Goal: Find contact information: Find contact information

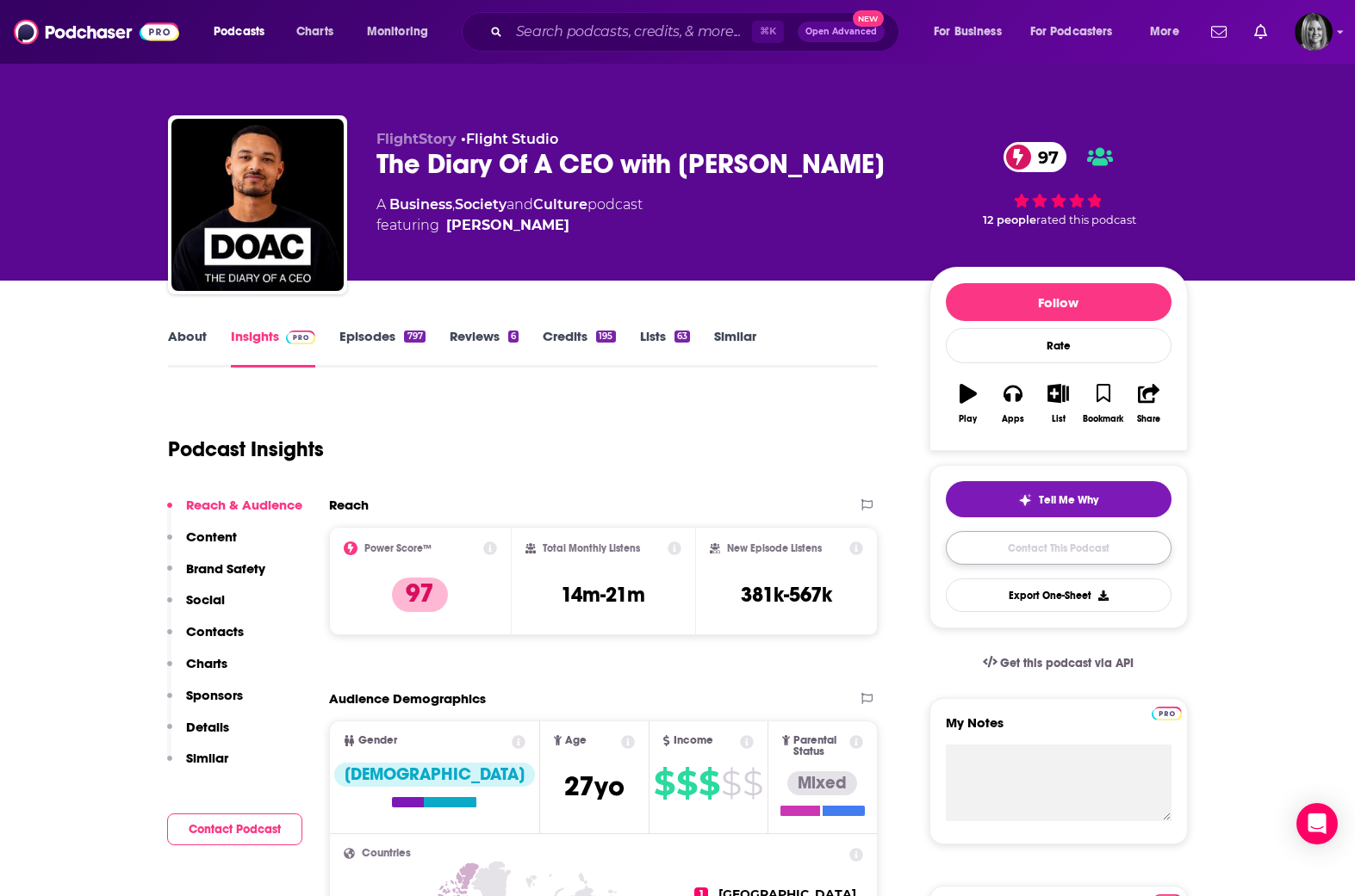
click at [1051, 541] on link "Contact This Podcast" at bounding box center [1059, 548] width 226 height 33
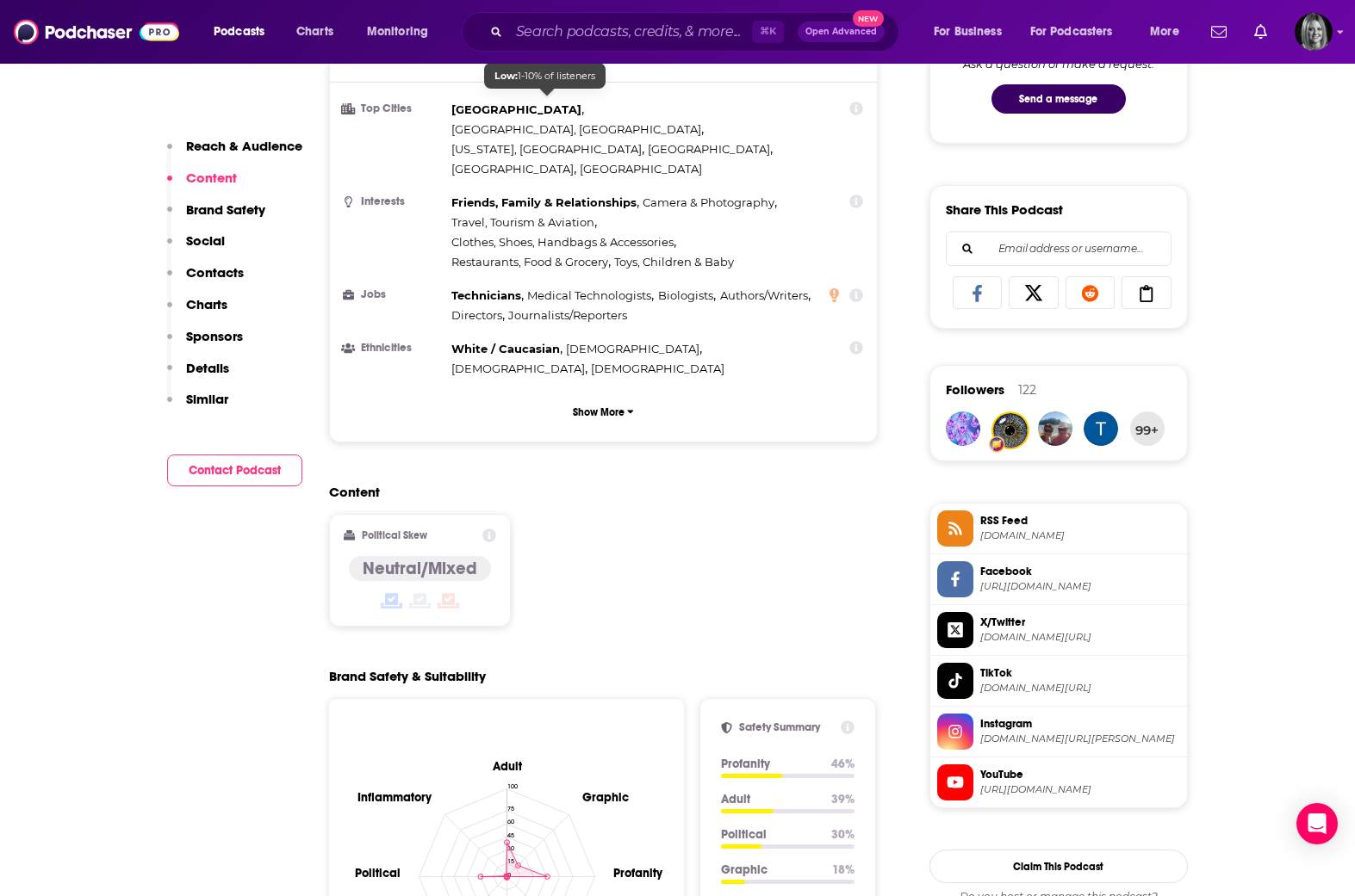
scroll to position [930, 0]
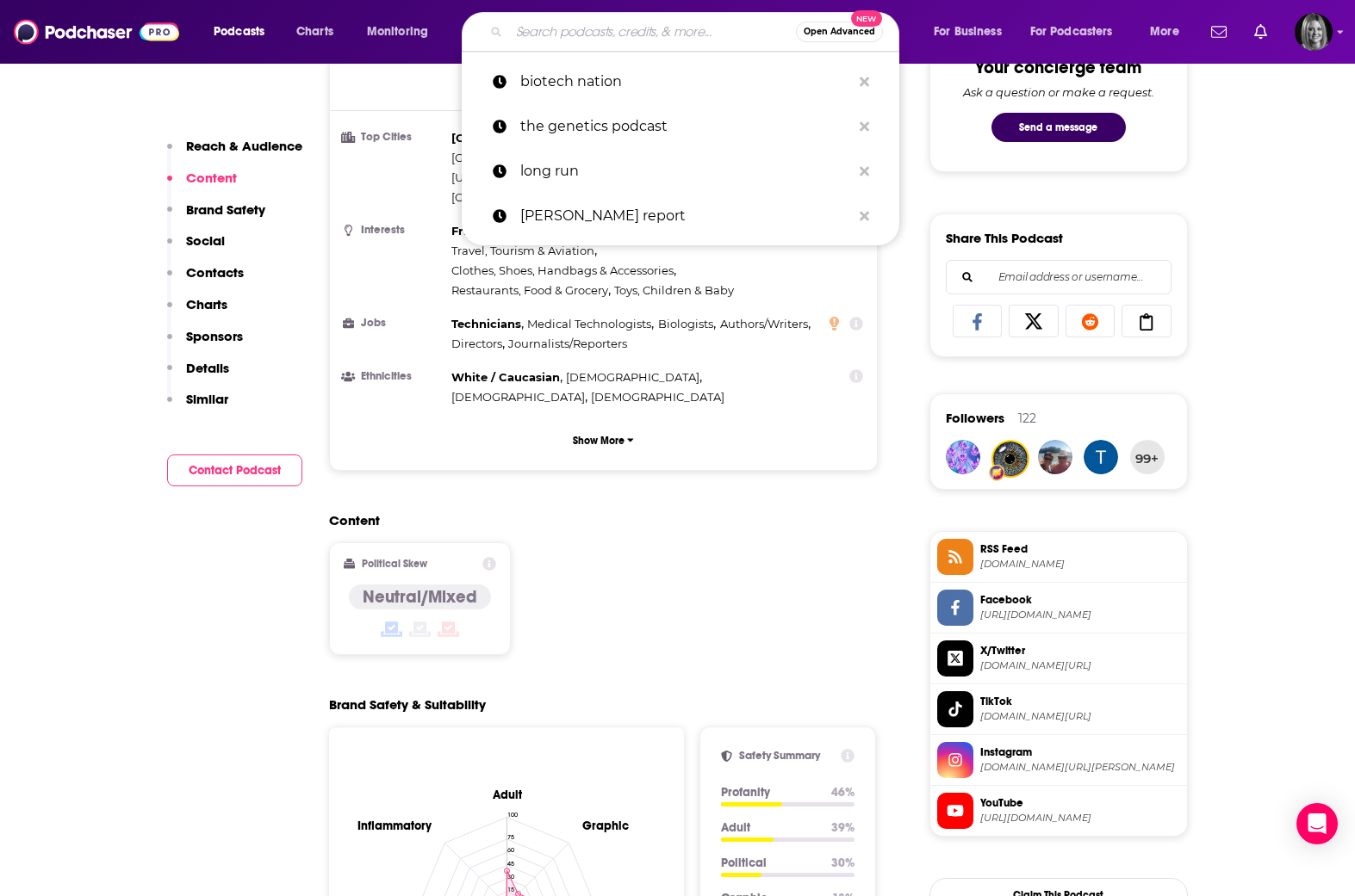
click at [548, 34] on input "Search podcasts, credits, & more..." at bounding box center [652, 32] width 286 height 28
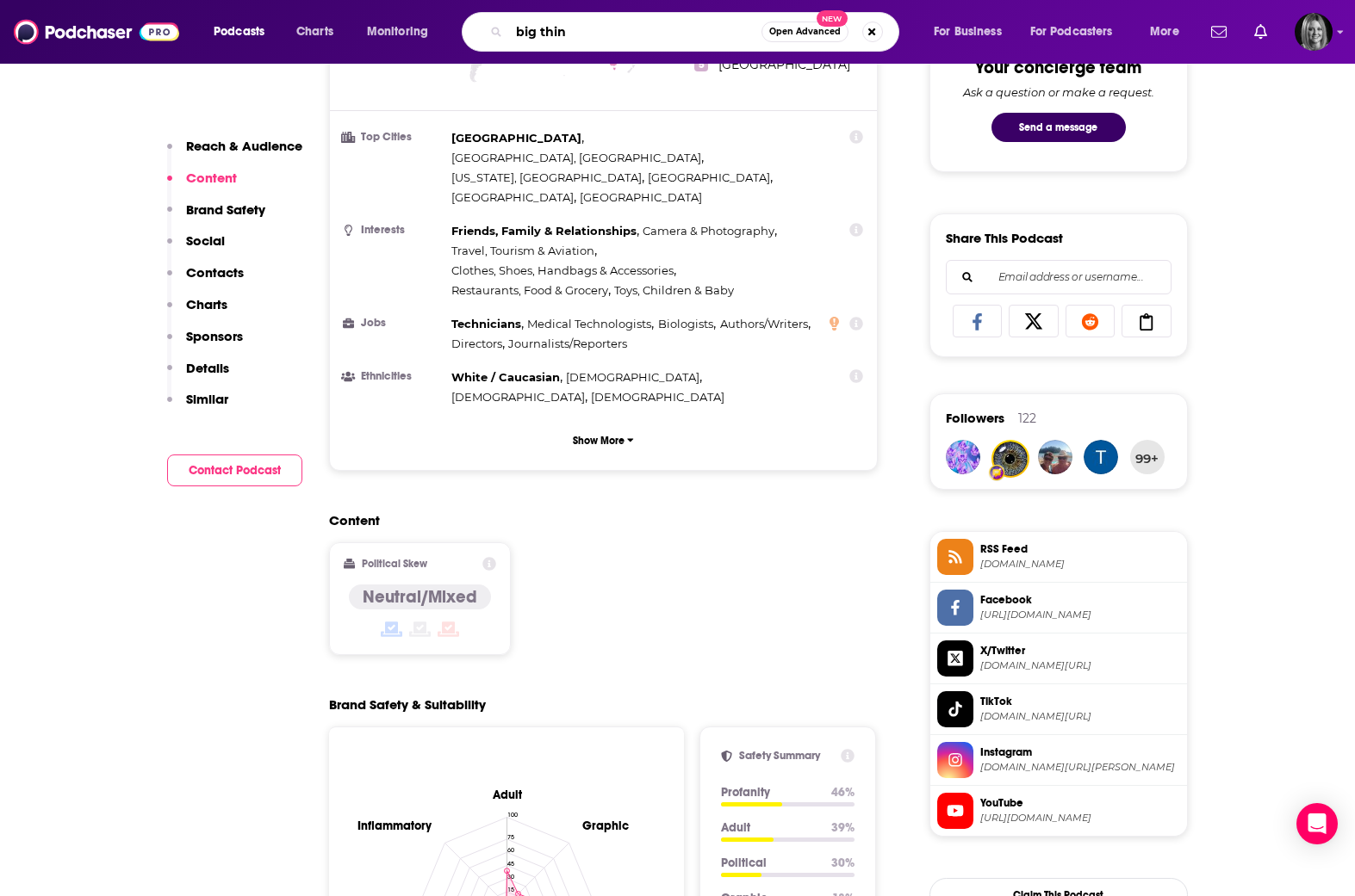
type input "big think"
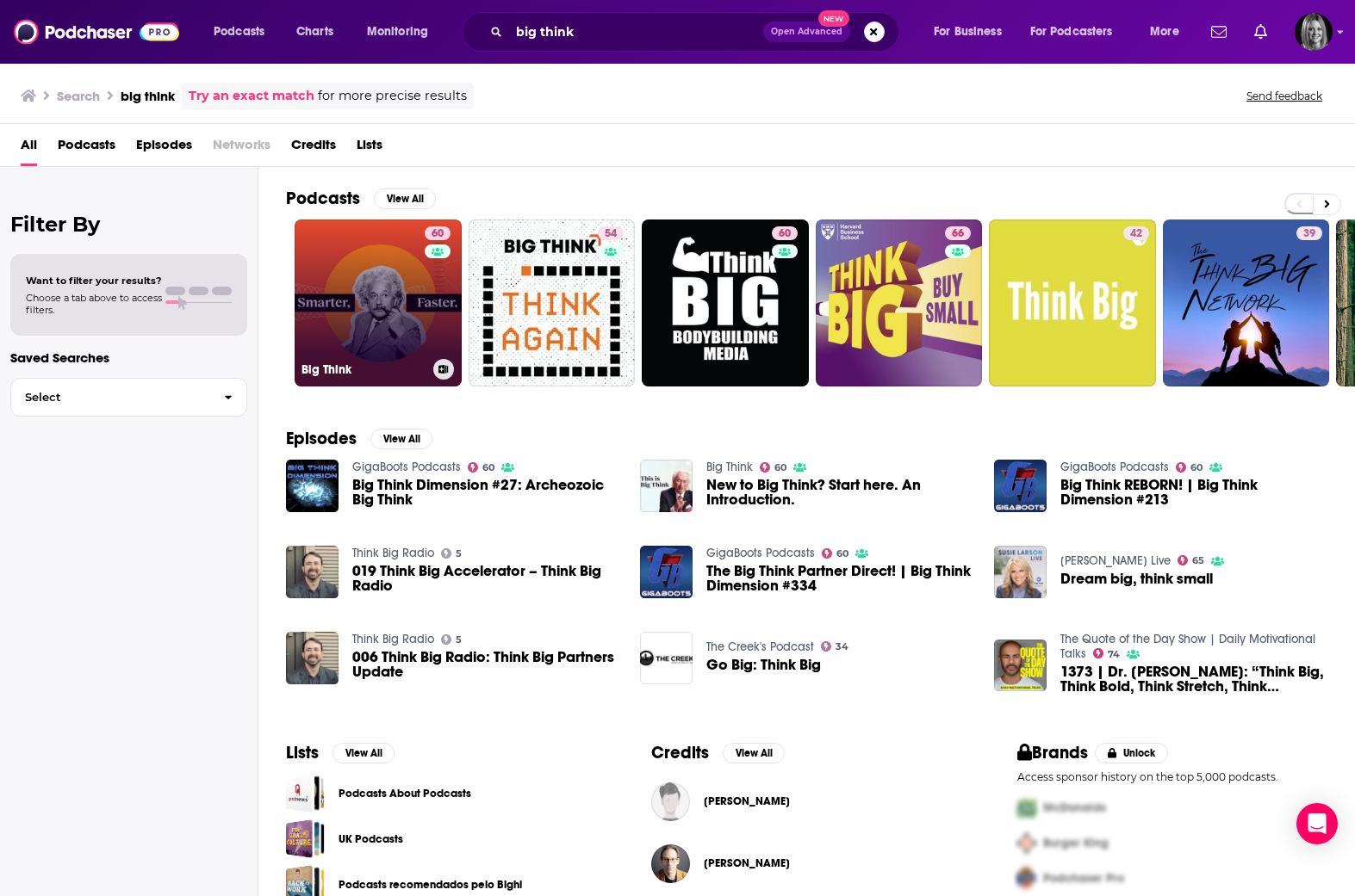
click at [397, 359] on div "Big Think" at bounding box center [378, 369] width 153 height 21
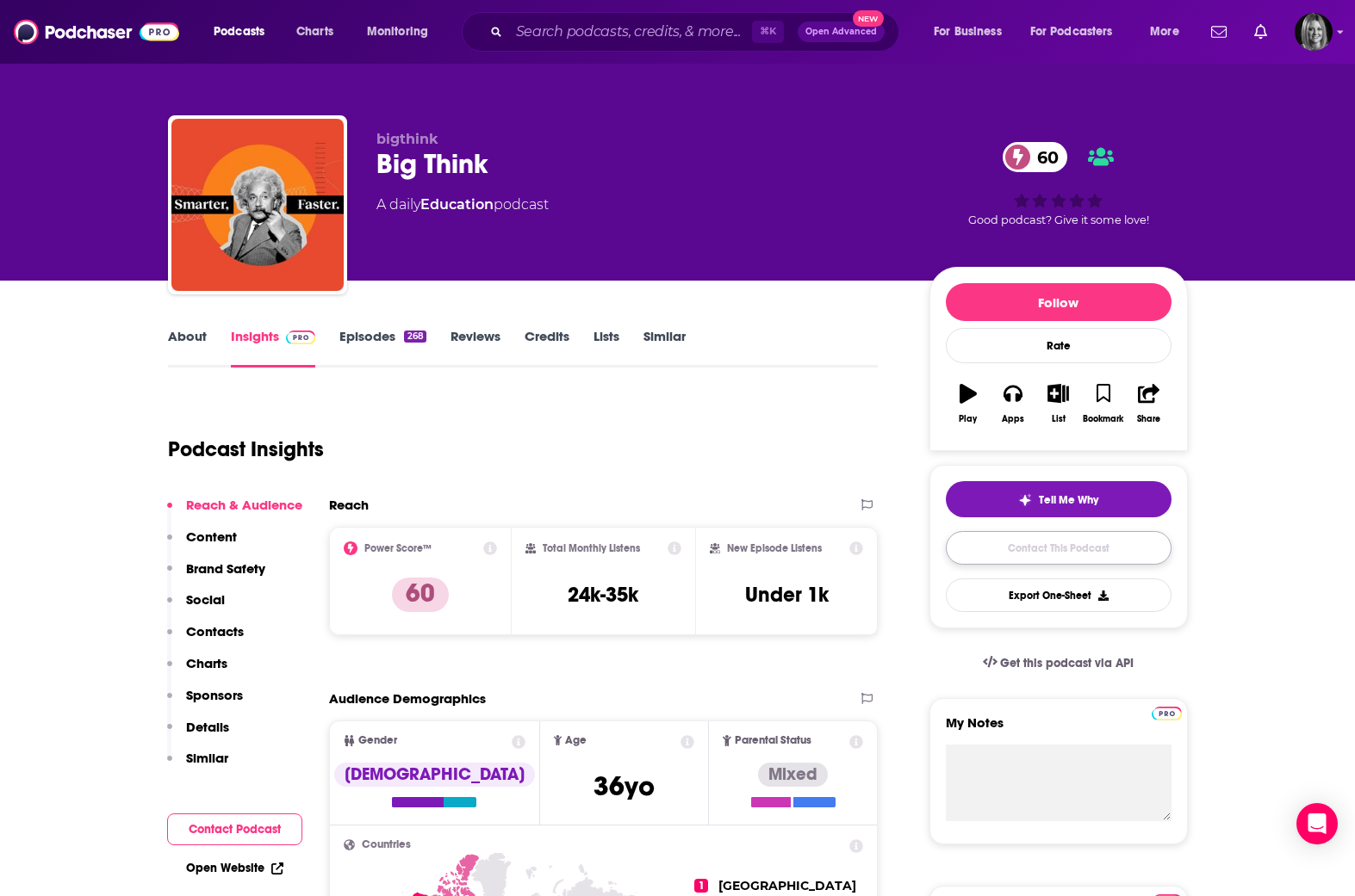
click at [1117, 554] on link "Contact This Podcast" at bounding box center [1059, 548] width 226 height 33
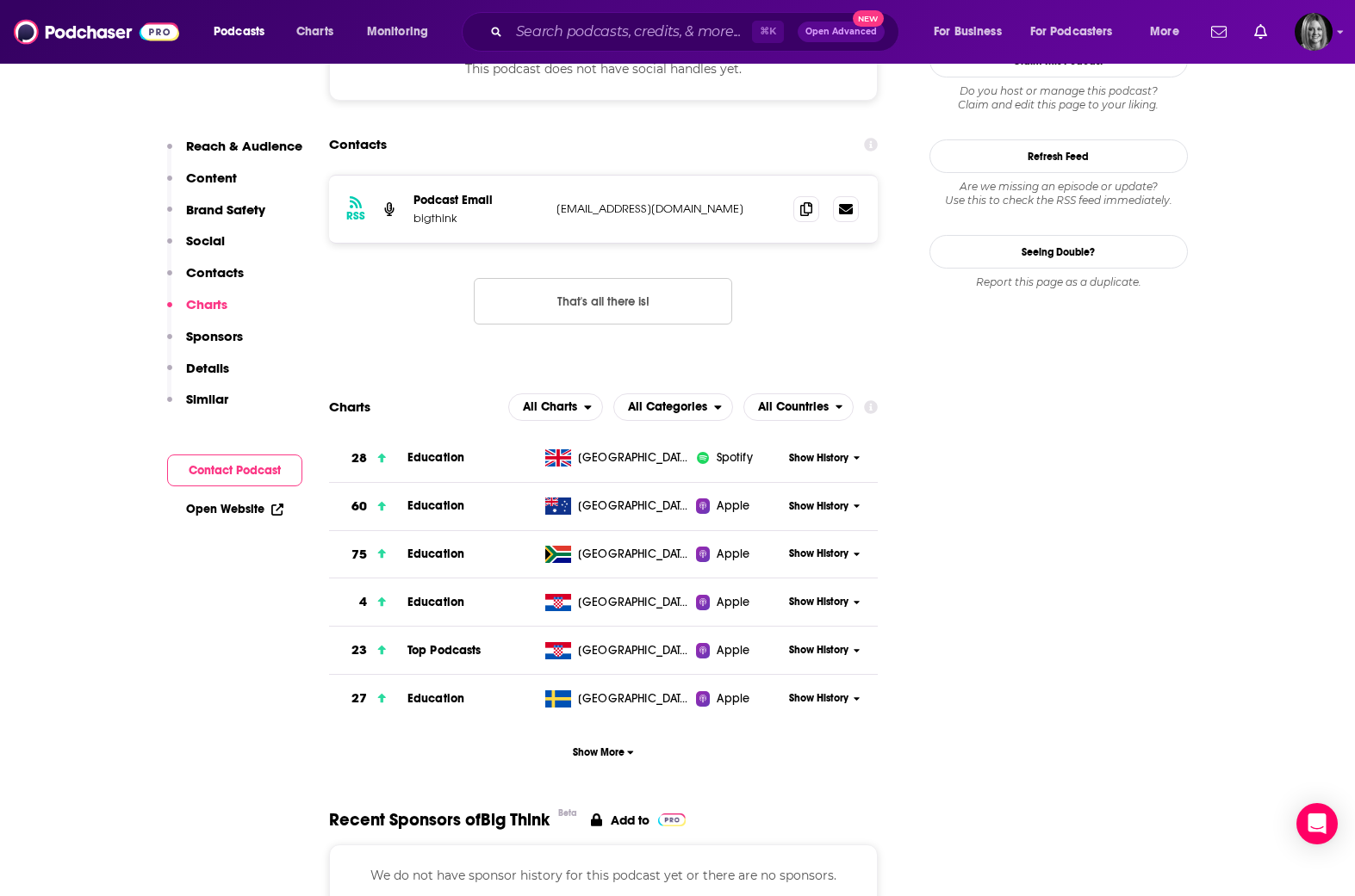
scroll to position [1412, 0]
